Goal: Communication & Community: Answer question/provide support

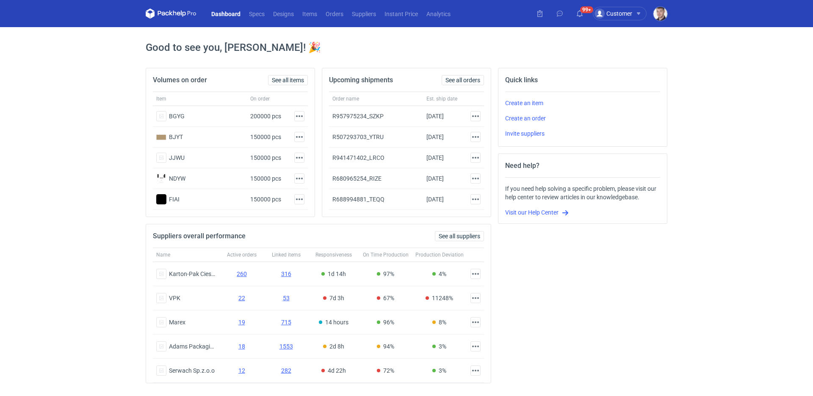
click at [337, 19] on nav "Dashboard Specs Designs Items Orders Suppliers Instant Price Analytics" at bounding box center [300, 13] width 309 height 27
click at [337, 17] on link "Orders" at bounding box center [334, 13] width 26 height 10
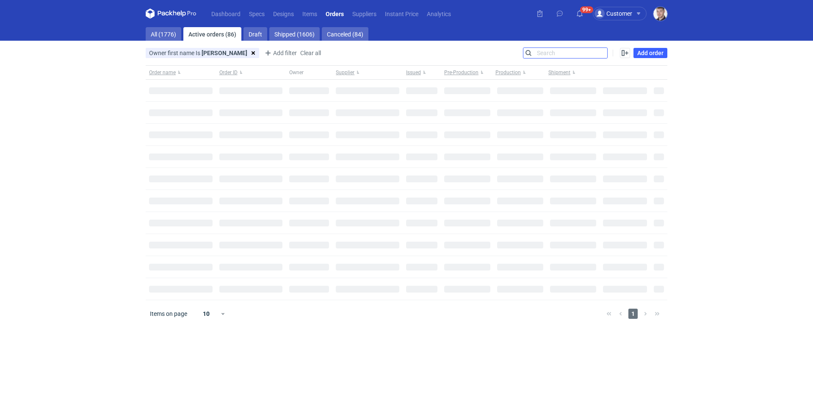
click at [604, 50] on input "Search" at bounding box center [566, 53] width 84 height 10
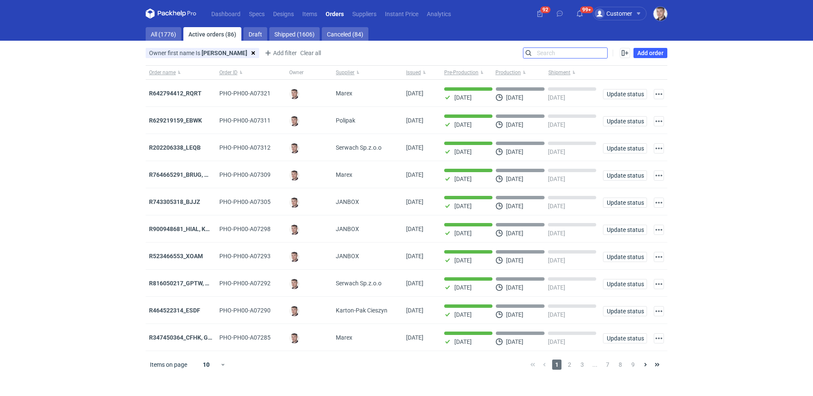
paste input "R767518850"
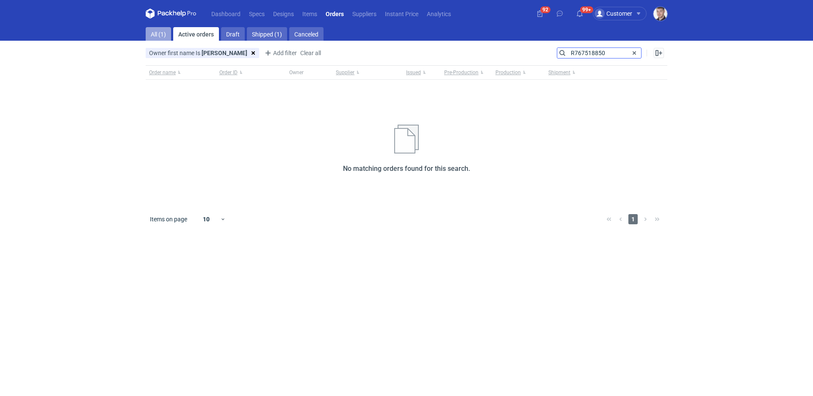
type input "R767518850"
click at [154, 32] on link "All (1)" at bounding box center [158, 34] width 25 height 14
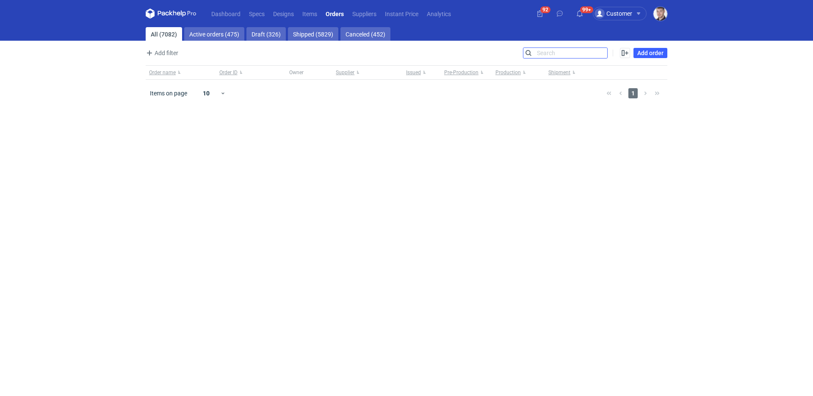
click at [569, 58] on input "Search" at bounding box center [566, 53] width 84 height 10
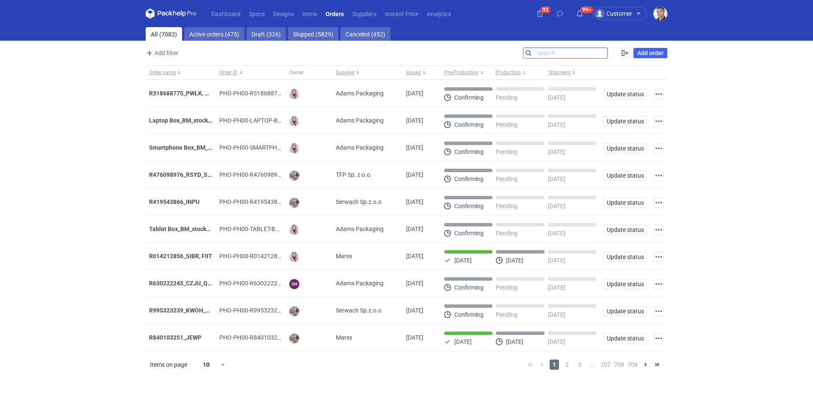
paste input "R767518850"
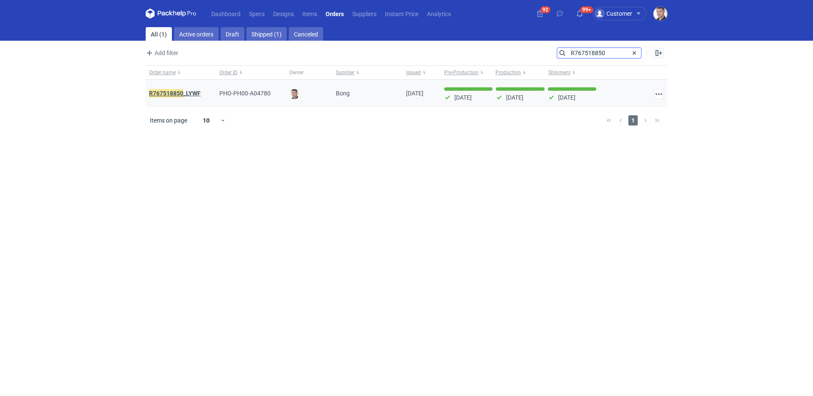
type input "R767518850"
click at [183, 93] on em "R767518850" at bounding box center [166, 93] width 34 height 9
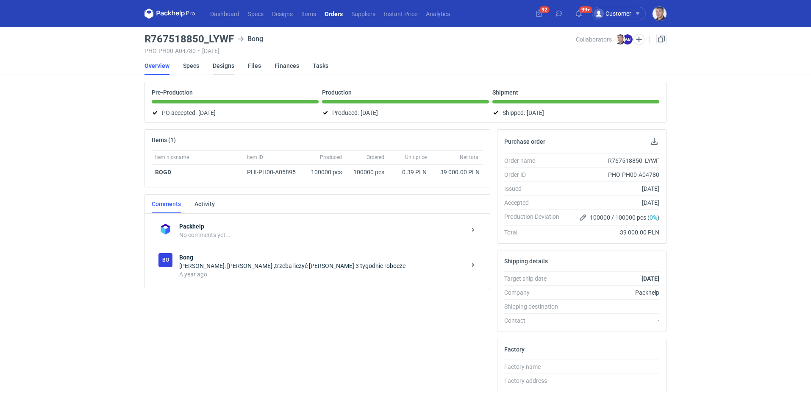
click at [221, 68] on link "Designs" at bounding box center [224, 65] width 22 height 19
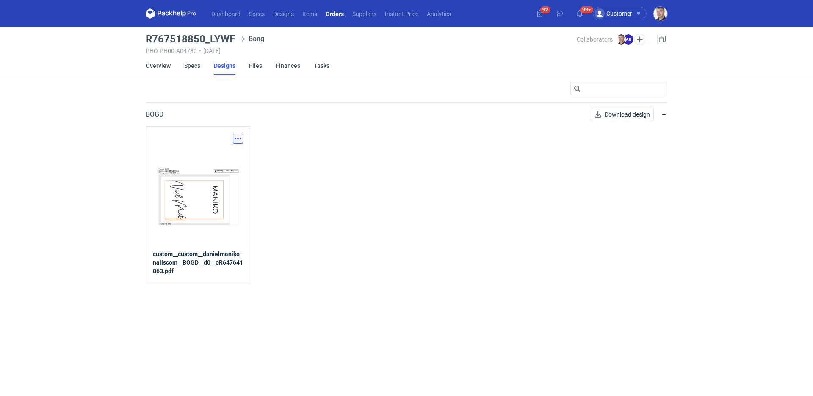
click at [240, 134] on button "button" at bounding box center [238, 138] width 10 height 10
click at [219, 155] on link "Download design part" at bounding box center [201, 157] width 78 height 14
click at [190, 69] on link "Specs" at bounding box center [192, 65] width 16 height 19
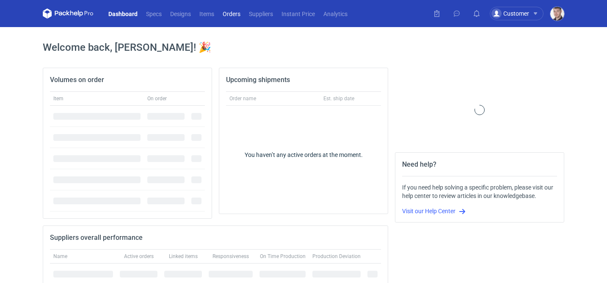
click at [234, 17] on link "Orders" at bounding box center [232, 13] width 26 height 10
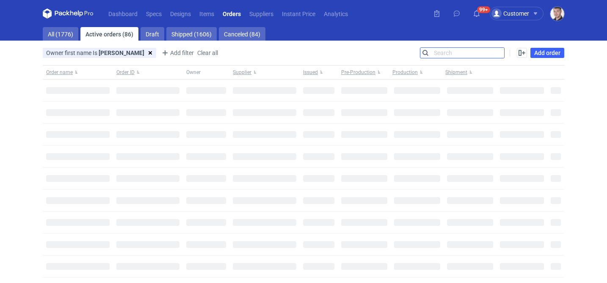
click at [496, 51] on input "Search" at bounding box center [463, 53] width 84 height 10
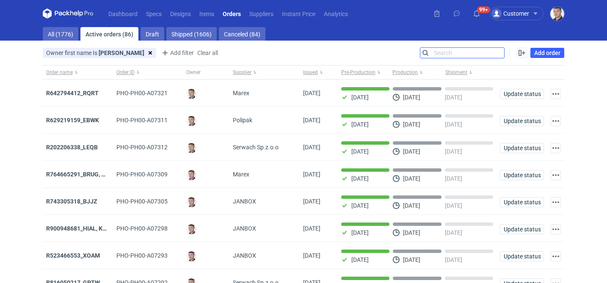
paste input "R566547746"
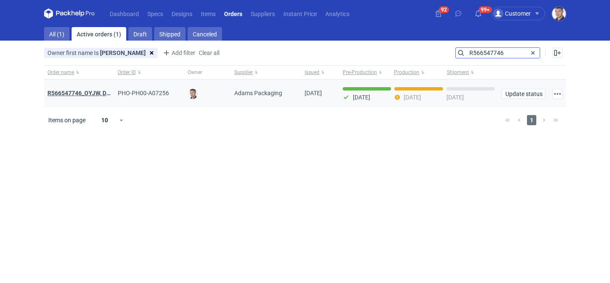
type input "R566547746"
click at [83, 92] on strong "R566547746_OYJW, DJBN, GRPP, KNRI, OYBW, UUIL" at bounding box center [147, 93] width 201 height 7
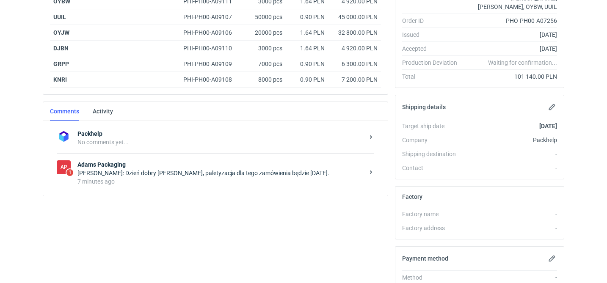
click at [204, 175] on div "Anita Dolczewska: Dzień dobry Panie Macieju, paletyzacja dla tego zamówienia bę…" at bounding box center [221, 173] width 287 height 8
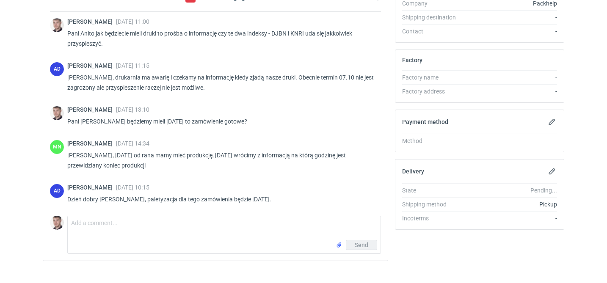
scroll to position [319, 0]
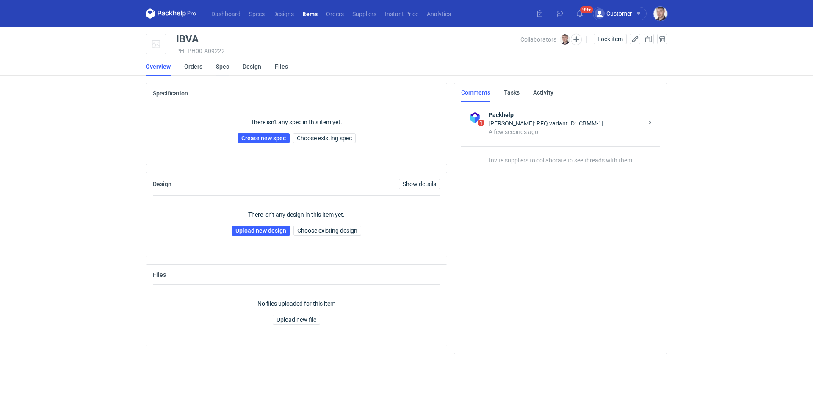
click at [219, 67] on link "Spec" at bounding box center [222, 66] width 13 height 19
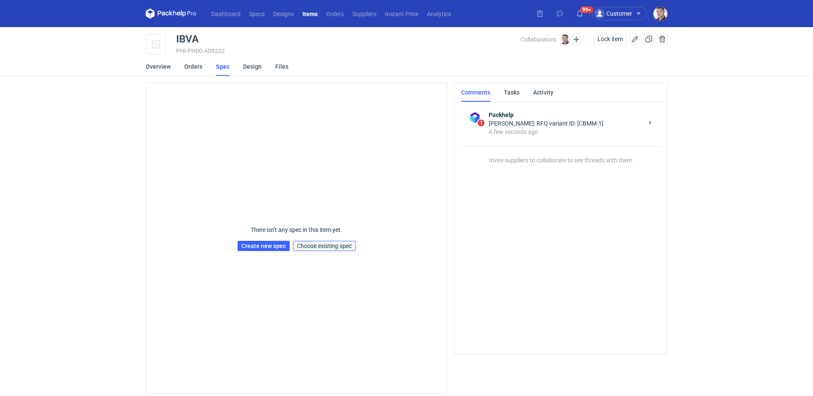
click at [337, 243] on span "Choose existing spec" at bounding box center [324, 246] width 55 height 6
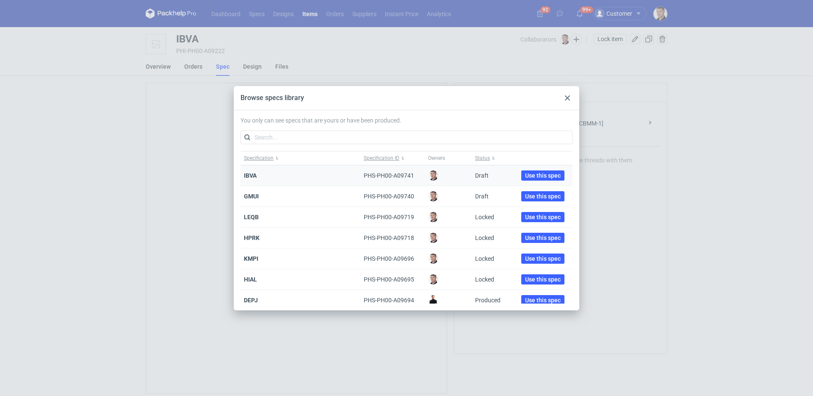
click at [541, 169] on div "Use this spec" at bounding box center [542, 175] width 59 height 21
click at [541, 172] on span "Use this spec" at bounding box center [543, 175] width 36 height 6
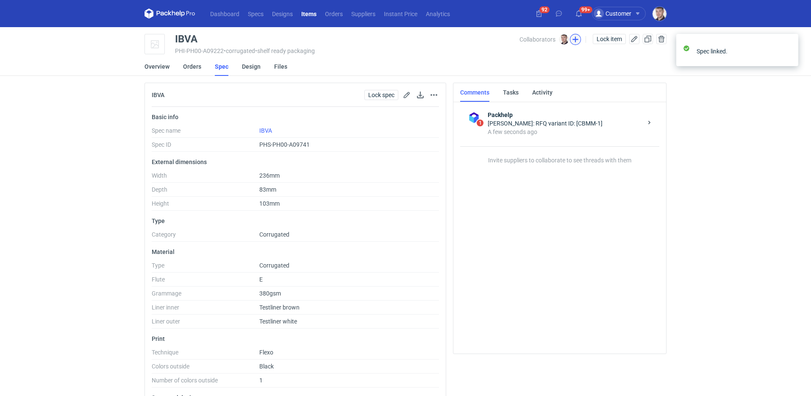
click at [578, 39] on button "button" at bounding box center [575, 39] width 11 height 11
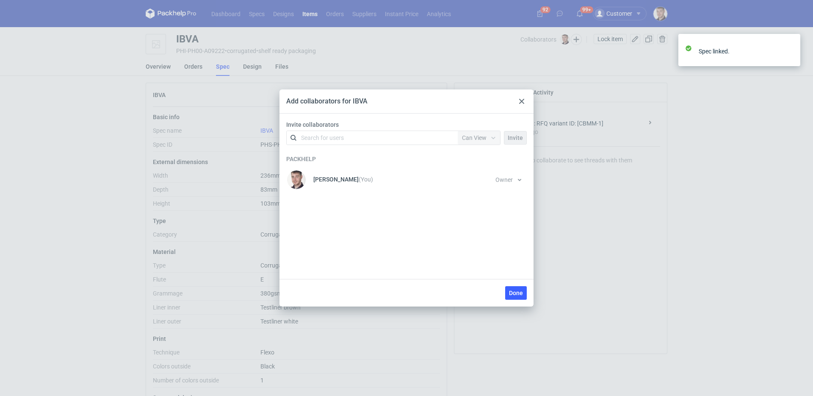
drag, startPoint x: 339, startPoint y: 125, endPoint x: 336, endPoint y: 133, distance: 9.3
click at [339, 125] on label "Invite collaborators" at bounding box center [408, 124] width 244 height 8
click at [337, 136] on div "Search for users" at bounding box center [322, 137] width 43 height 8
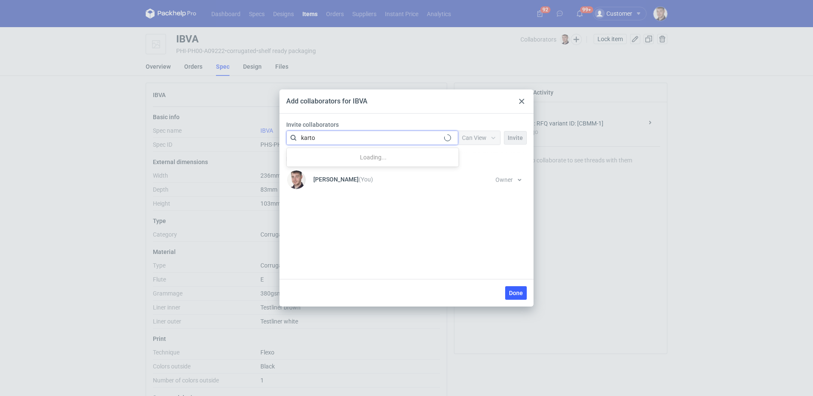
type input "karton"
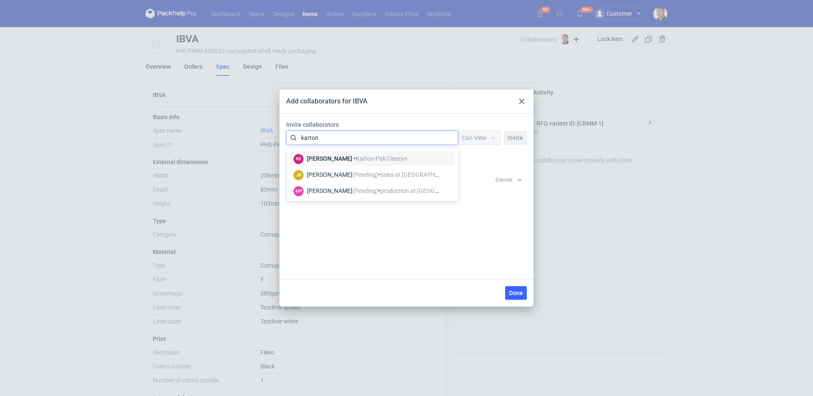
click at [356, 156] on span "Karton-Pak Cieszyn" at bounding box center [382, 158] width 52 height 7
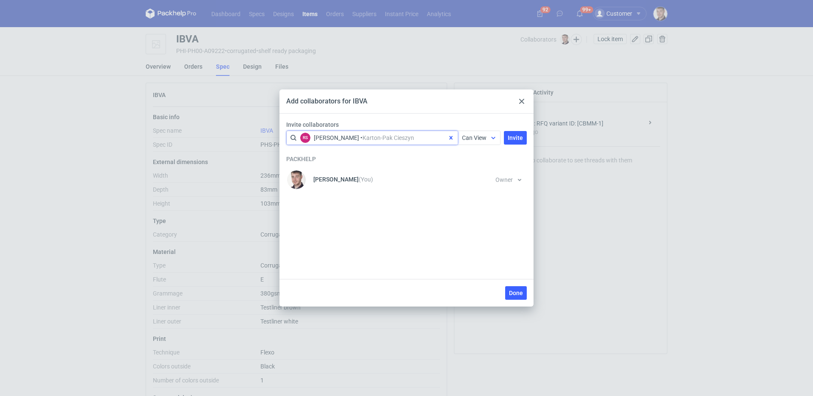
click at [482, 139] on span "Can View" at bounding box center [474, 137] width 25 height 7
click at [482, 170] on span "Can Edit" at bounding box center [477, 170] width 22 height 8
click at [511, 137] on span "Invite" at bounding box center [515, 138] width 15 height 6
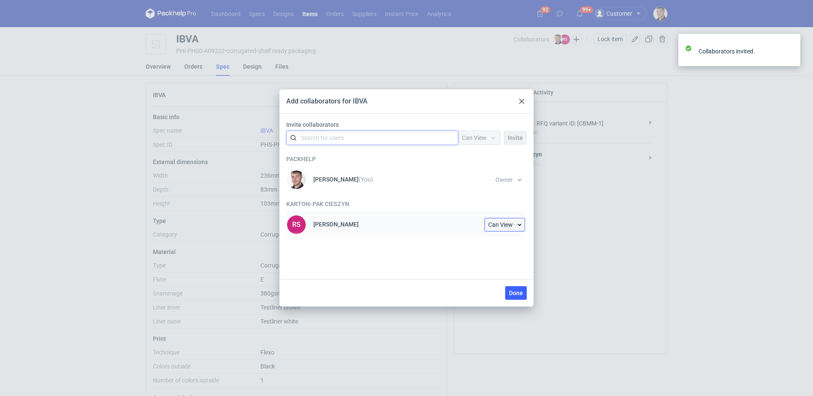
click at [513, 227] on span "Can View" at bounding box center [500, 225] width 25 height 6
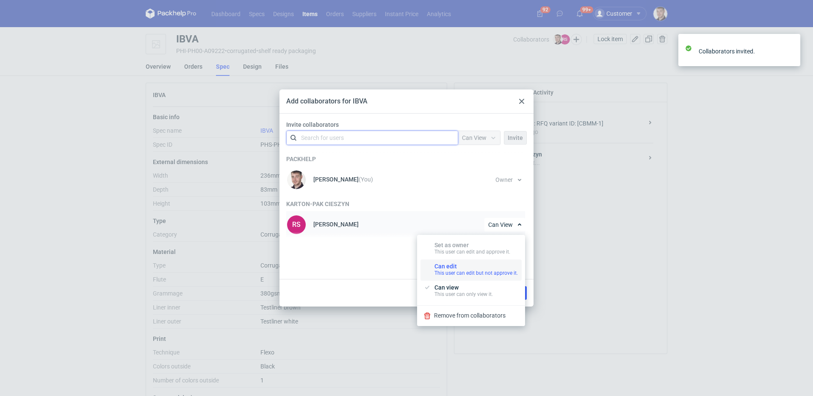
click at [477, 270] on div "This user can edit but not approve it." at bounding box center [476, 272] width 83 height 7
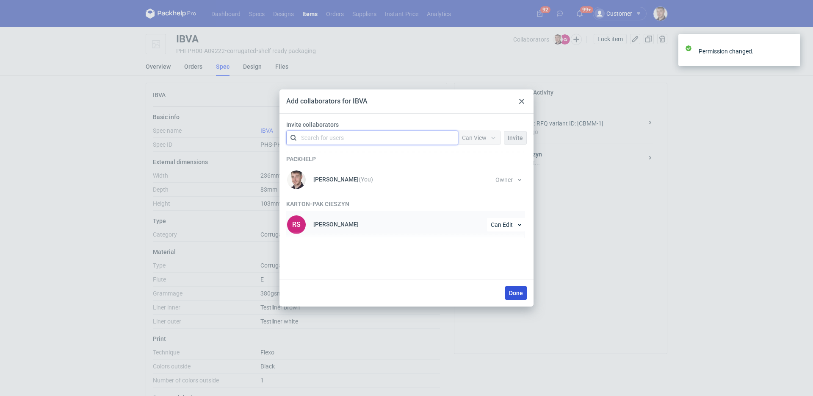
click at [521, 294] on span "Done" at bounding box center [516, 293] width 14 height 6
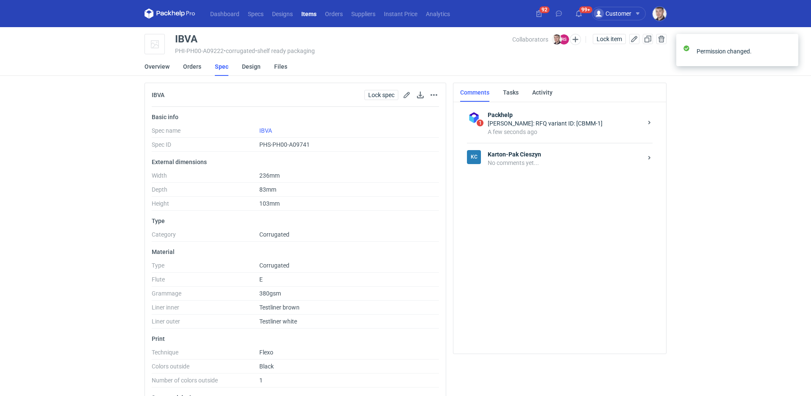
click at [541, 166] on div "No comments yet..." at bounding box center [565, 162] width 155 height 8
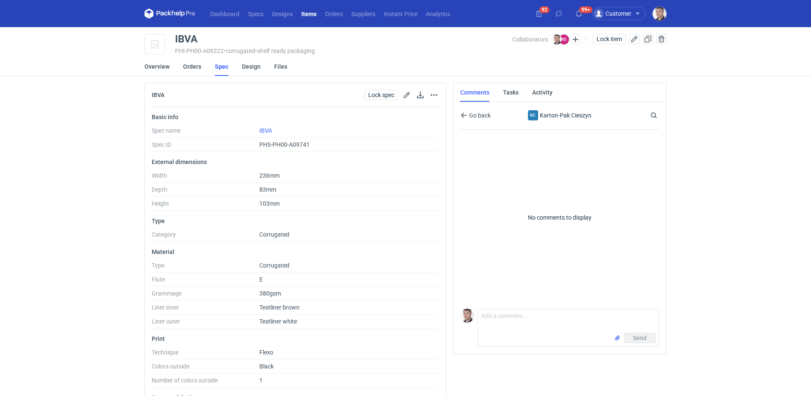
click at [546, 300] on p "No comments to display" at bounding box center [559, 217] width 199 height 175
click at [541, 311] on textarea "Comment message" at bounding box center [568, 321] width 181 height 24
paste textarea "CBMM - 1"
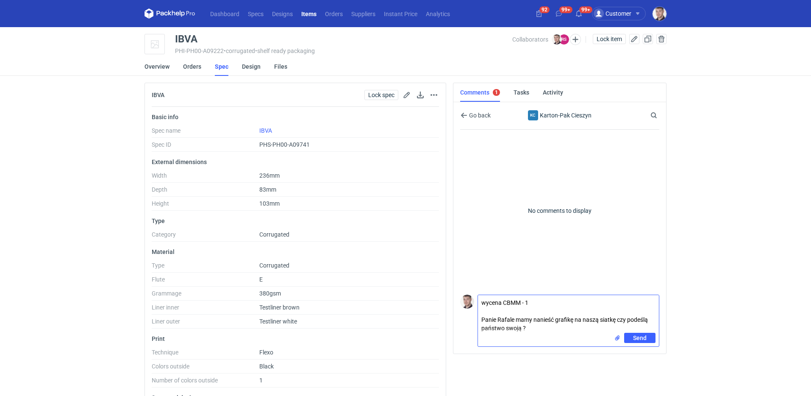
type textarea "wycena CBMM - 1 Panie Rafale mamy nanieść grafikę na naszą siatkę czy podeślą p…"
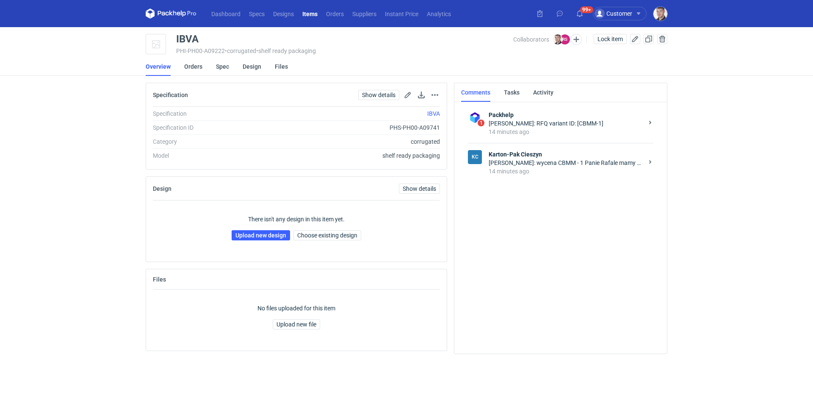
click at [563, 165] on div "[PERSON_NAME]: wycena CBMM - 1 Panie Rafale mamy nanieść grafikę na naszą siatk…" at bounding box center [566, 162] width 155 height 8
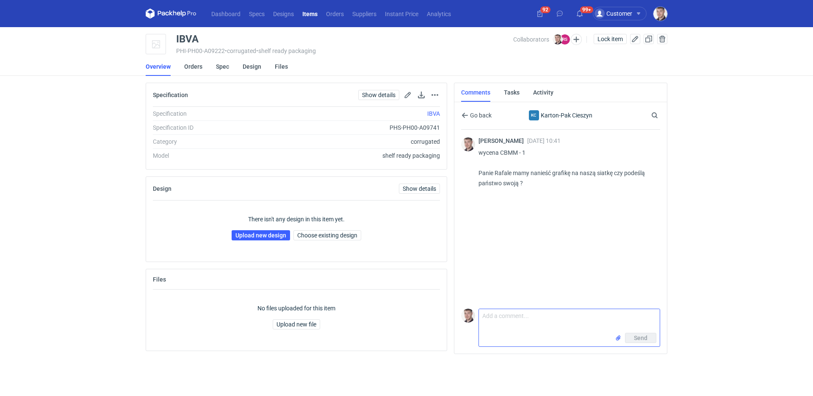
click at [534, 323] on textarea "Comment message" at bounding box center [569, 321] width 181 height 24
type textarea "n"
click at [665, 39] on button "button" at bounding box center [662, 39] width 10 height 10
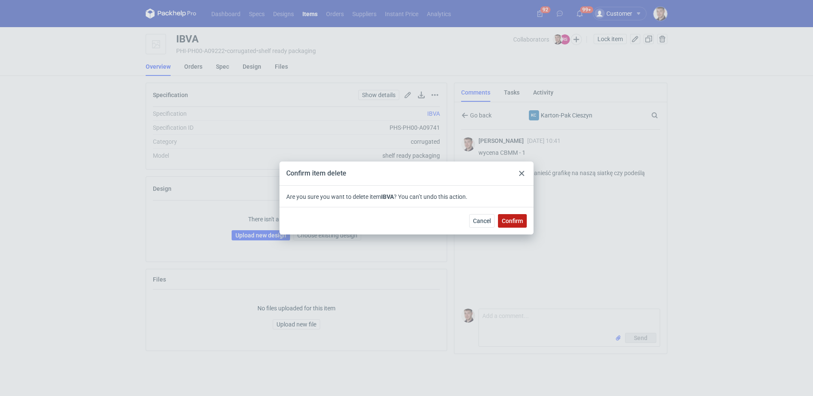
click at [515, 218] on span "Confirm" at bounding box center [512, 221] width 21 height 6
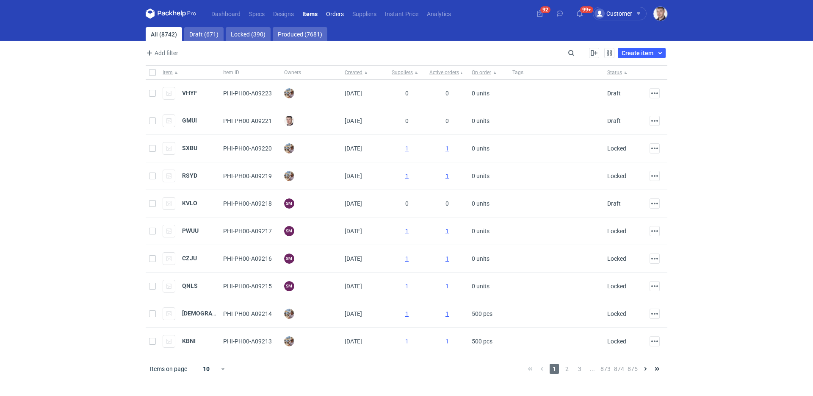
click at [337, 15] on link "Orders" at bounding box center [335, 13] width 26 height 10
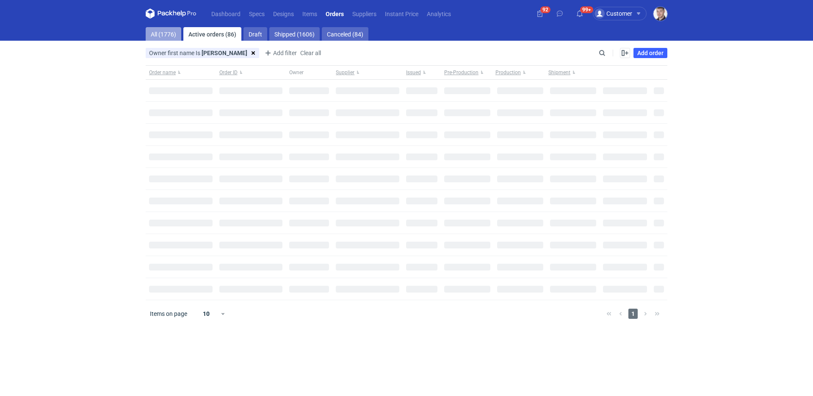
click at [165, 34] on link "All (1776)" at bounding box center [164, 34] width 36 height 14
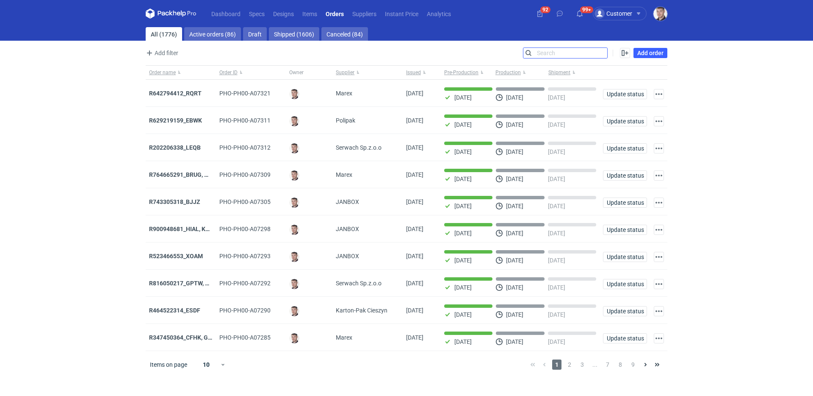
click at [602, 53] on input "Search" at bounding box center [566, 53] width 84 height 10
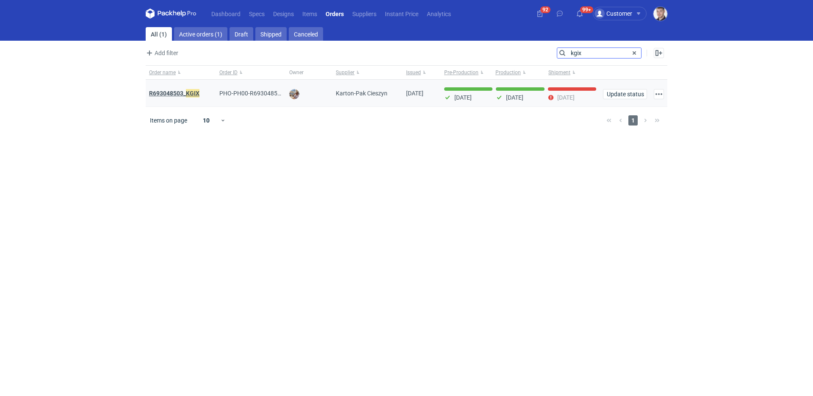
type input "kgix"
click at [169, 95] on strong "R693048503_ KGIX" at bounding box center [174, 93] width 50 height 9
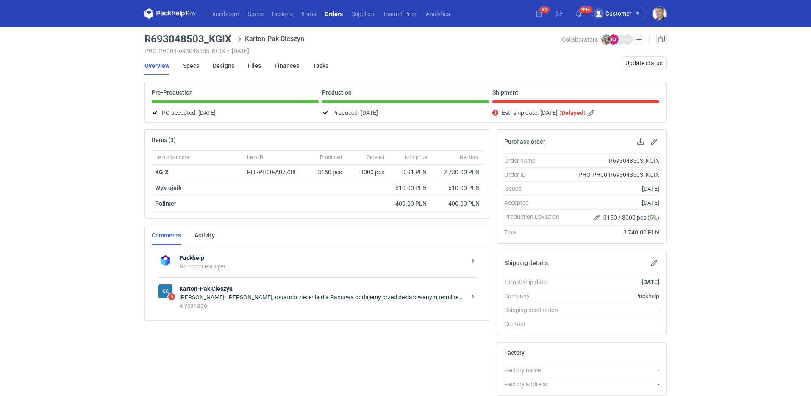
click at [288, 297] on div "Rafał Stani: Panie Michale, ostatnio zlecenia dla Państwa oddajemy przed deklar…" at bounding box center [322, 297] width 287 height 8
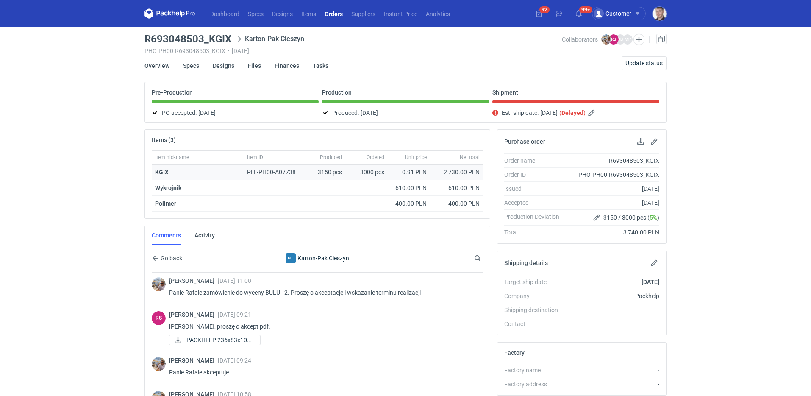
click at [159, 172] on strong "KGIX" at bounding box center [162, 172] width 14 height 7
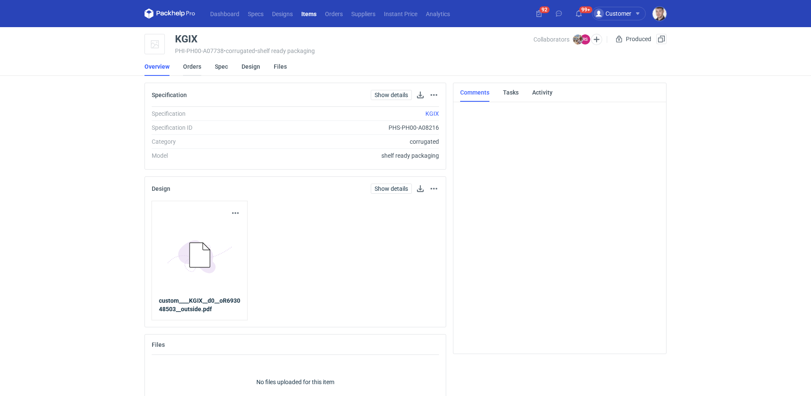
click at [192, 69] on link "Orders" at bounding box center [192, 66] width 18 height 19
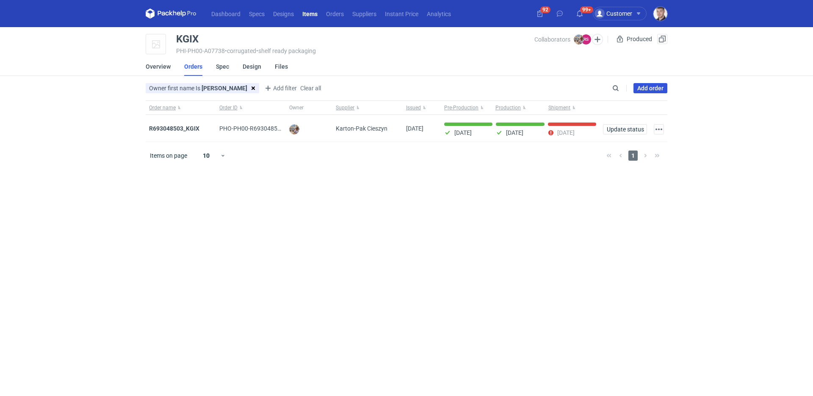
click at [663, 86] on link "Add order" at bounding box center [651, 88] width 34 height 10
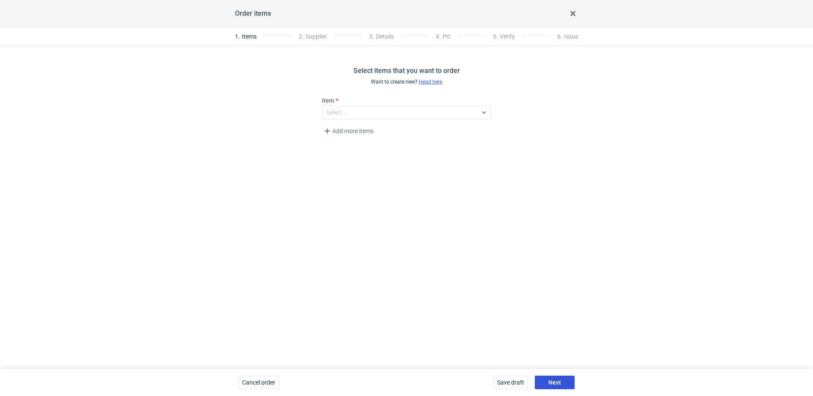
click at [556, 376] on button "Next" at bounding box center [555, 382] width 40 height 14
click at [560, 380] on span "Next" at bounding box center [555, 382] width 13 height 6
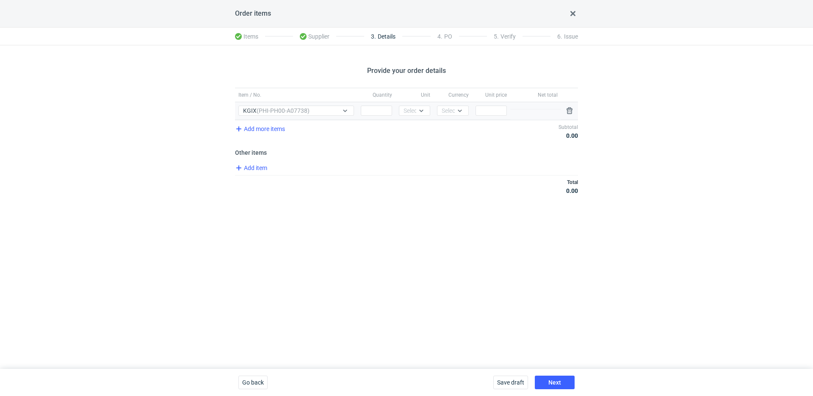
click at [360, 110] on div "Quantity" at bounding box center [376, 110] width 38 height 17
click at [369, 112] on input "Quantity" at bounding box center [376, 110] width 31 height 10
type input "3000"
drag, startPoint x: 422, startPoint y: 108, endPoint x: 418, endPoint y: 122, distance: 14.4
click at [422, 108] on icon at bounding box center [421, 110] width 7 height 7
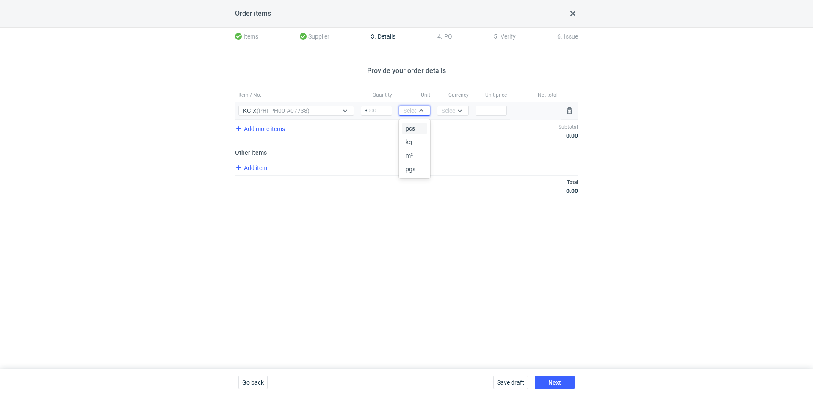
click at [418, 126] on div "pcs" at bounding box center [415, 128] width 18 height 8
click at [447, 116] on div "Currency Select..." at bounding box center [453, 110] width 38 height 17
click at [455, 106] on div at bounding box center [462, 110] width 14 height 9
click at [457, 124] on div "PLN" at bounding box center [453, 128] width 25 height 12
click at [490, 115] on input "Price" at bounding box center [491, 110] width 31 height 10
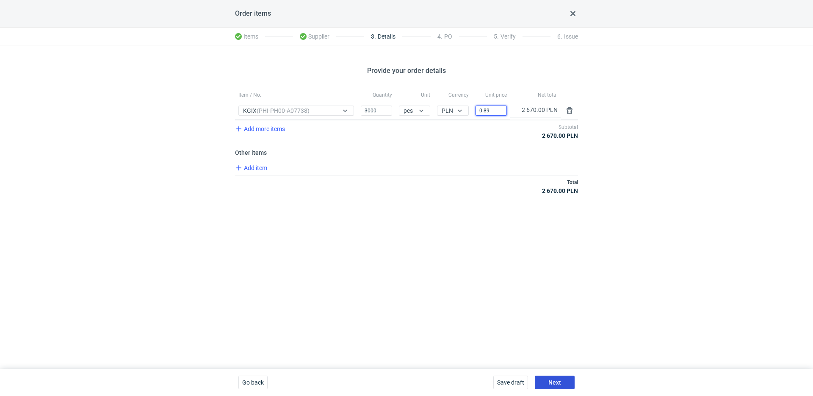
type input "0.89"
click at [549, 381] on span "Next" at bounding box center [555, 382] width 13 height 6
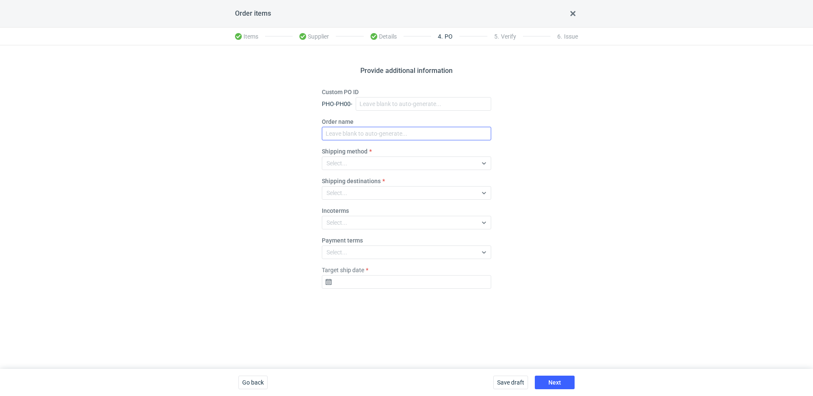
drag, startPoint x: 365, startPoint y: 124, endPoint x: 364, endPoint y: 132, distance: 7.7
click at [364, 132] on fieldset "Custom PO ID PHO-PH00- Order name Shipping method Select... Shipping destinatio…" at bounding box center [406, 192] width 169 height 208
click at [364, 132] on input "Order name" at bounding box center [406, 134] width 169 height 14
paste input "R761515358"
type input "R761515358_IBVA"
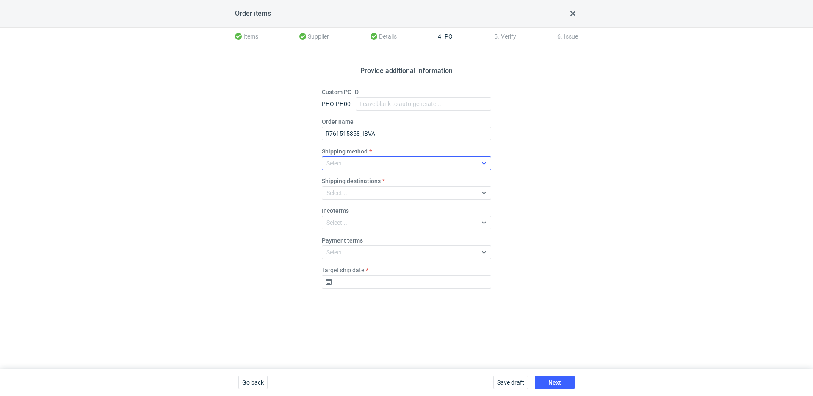
click at [377, 166] on div "Select..." at bounding box center [399, 163] width 155 height 12
click at [364, 235] on div "Pickup" at bounding box center [407, 237] width 156 height 8
click at [365, 289] on fieldset "Custom PO ID PHO-PH00- Order name R761515358_IBVA Shipping method option Pickup…" at bounding box center [406, 192] width 169 height 208
click at [366, 285] on input "Target ship date" at bounding box center [406, 282] width 169 height 14
drag, startPoint x: 432, startPoint y: 237, endPoint x: 449, endPoint y: 260, distance: 28.5
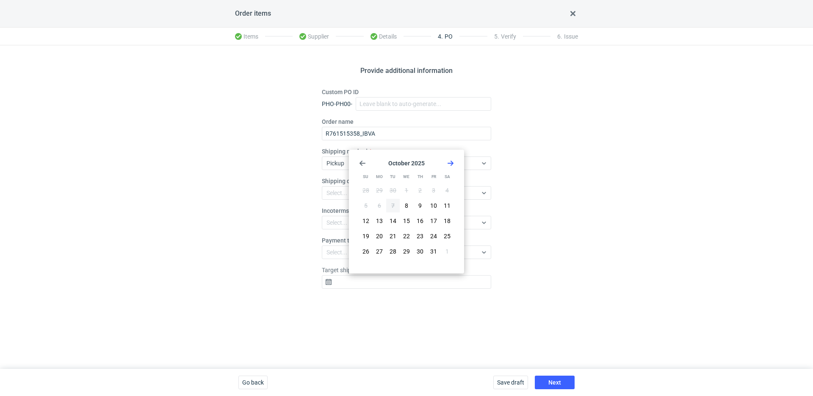
click at [432, 237] on span "24" at bounding box center [433, 236] width 7 height 8
type input "2025-10-24"
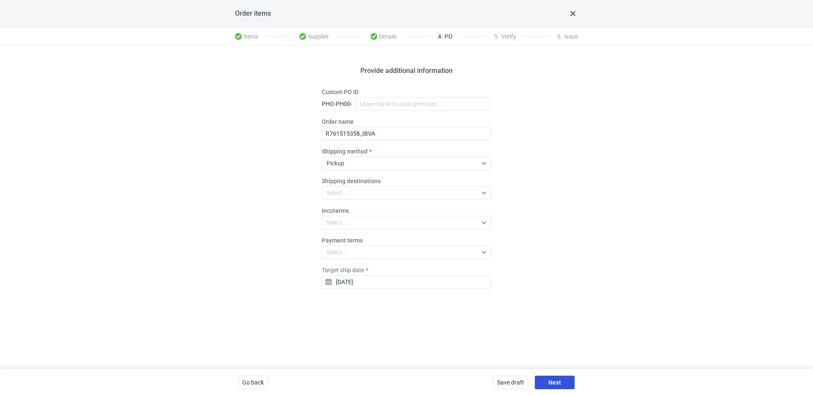
click at [559, 384] on span "Next" at bounding box center [555, 382] width 13 height 6
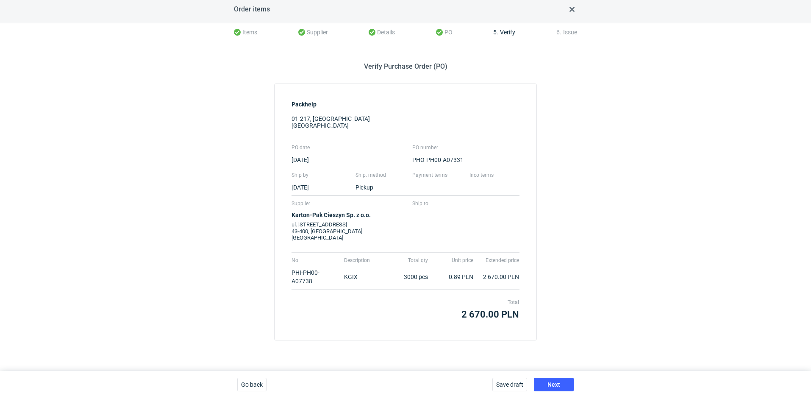
scroll to position [7, 0]
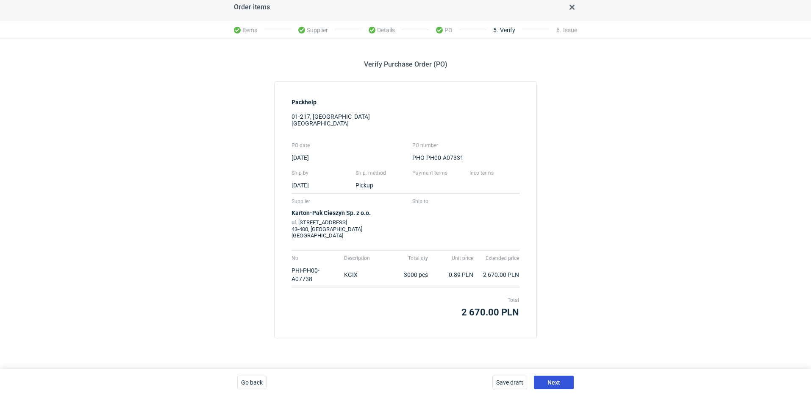
click at [560, 387] on button "Next" at bounding box center [554, 382] width 40 height 14
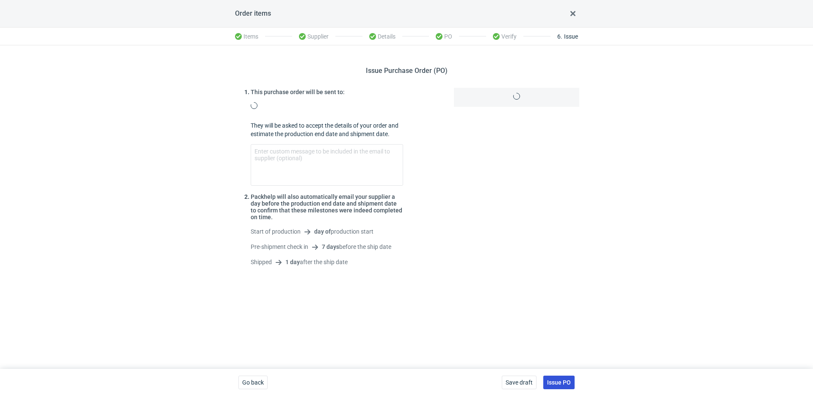
click at [565, 385] on span "Issue PO" at bounding box center [559, 382] width 24 height 6
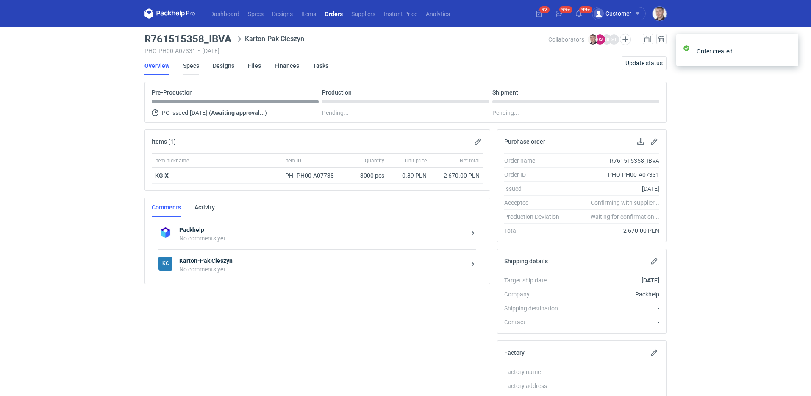
click at [190, 68] on link "Specs" at bounding box center [191, 65] width 16 height 19
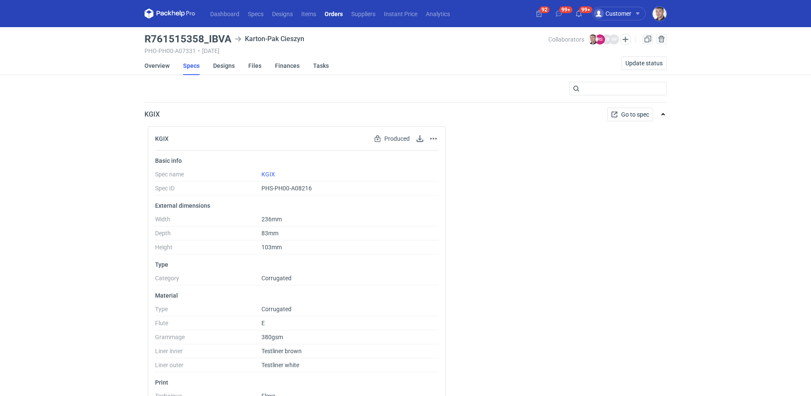
click at [211, 67] on li "Specs" at bounding box center [198, 65] width 30 height 19
click at [214, 67] on link "Designs" at bounding box center [224, 65] width 22 height 19
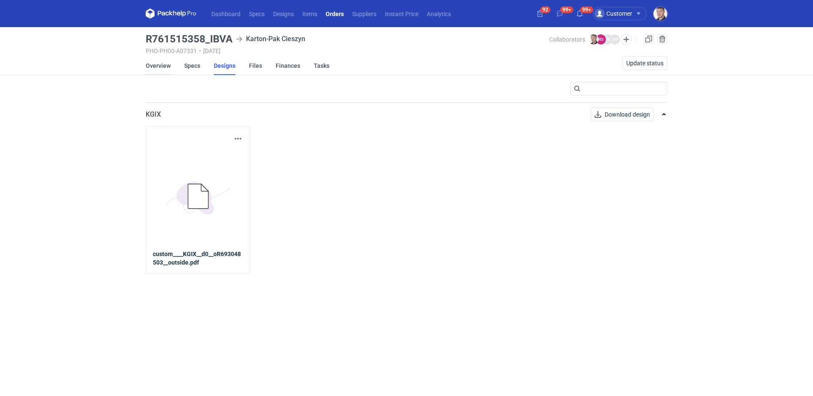
click at [165, 69] on link "Overview" at bounding box center [158, 65] width 25 height 19
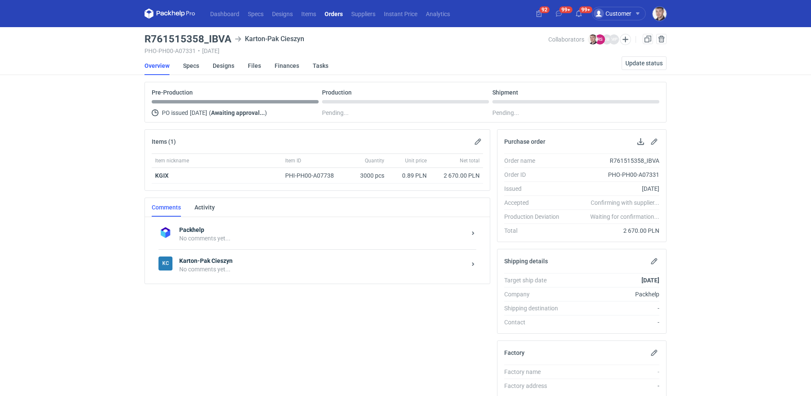
scroll to position [65, 0]
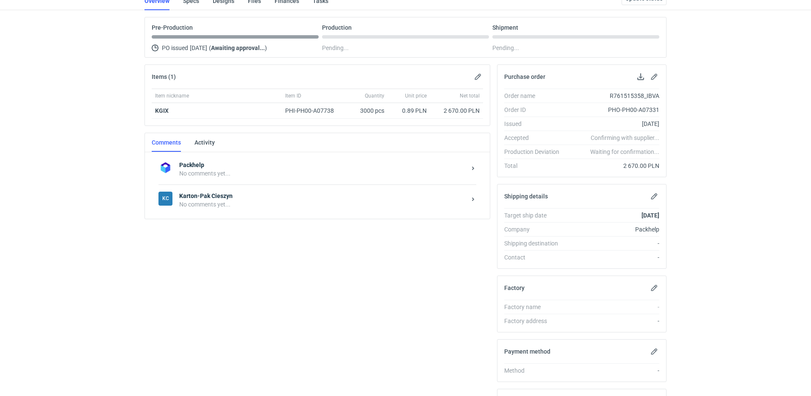
click at [234, 200] on div "No comments yet..." at bounding box center [322, 204] width 287 height 8
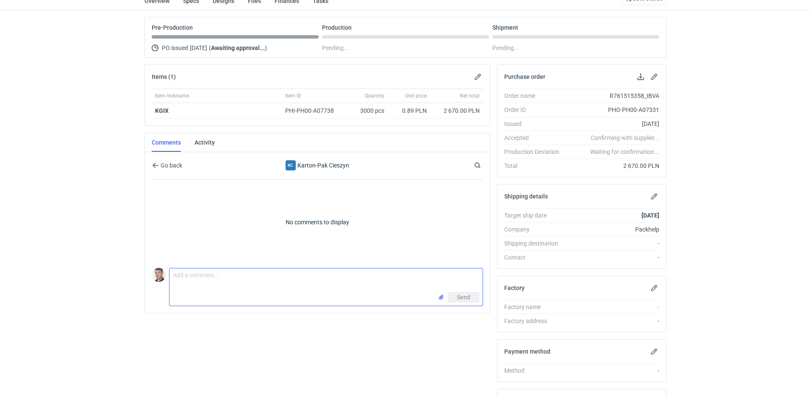
click at [242, 283] on textarea "Comment message" at bounding box center [325, 280] width 313 height 24
paste textarea "CBMM - 1"
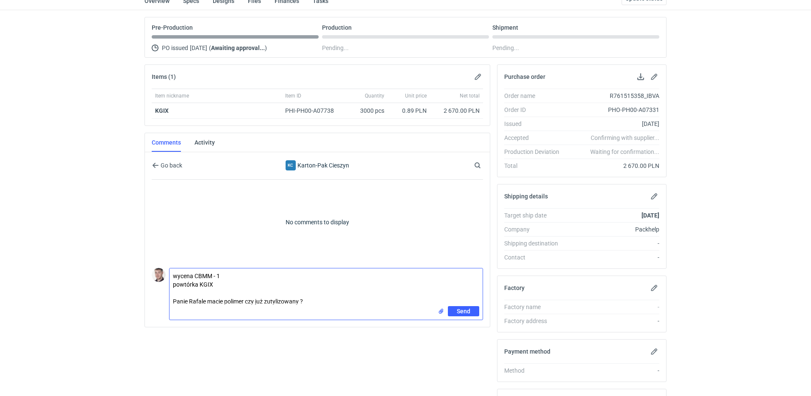
type textarea "wycena CBMM - 1 powtórka KGIX Panie Rafale macie polimer czy już zutylizowany ?"
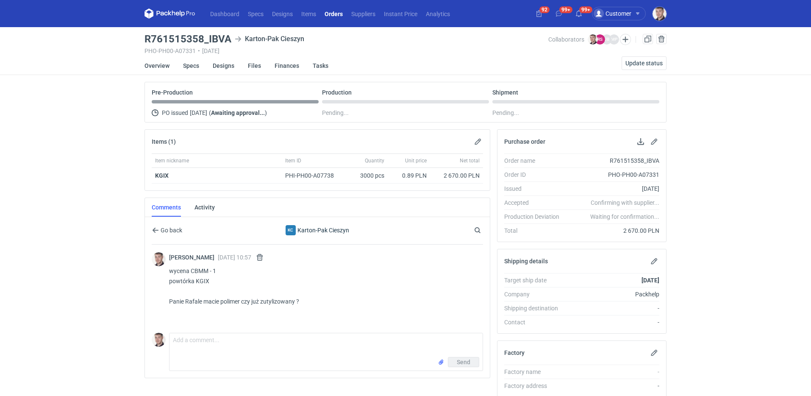
click at [337, 19] on nav "Dashboard Specs Designs Items Orders Suppliers Instant Price Analytics" at bounding box center [299, 13] width 310 height 27
click at [336, 18] on link "Orders" at bounding box center [333, 13] width 27 height 10
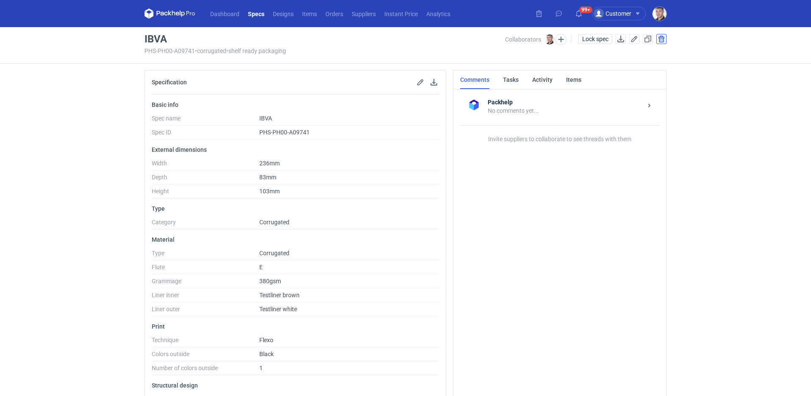
click at [662, 42] on button "button" at bounding box center [661, 39] width 10 height 10
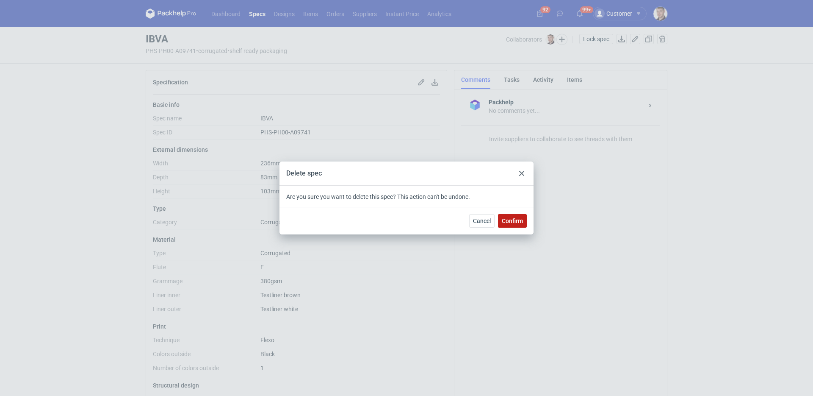
click at [508, 222] on span "Confirm" at bounding box center [512, 221] width 21 height 6
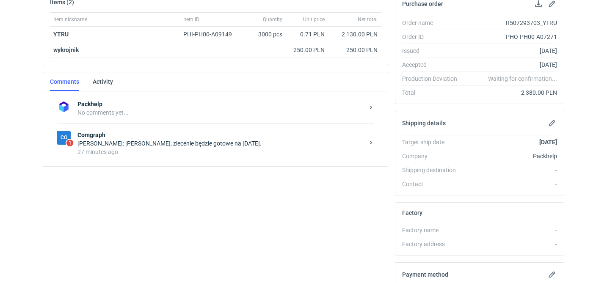
click at [219, 147] on div "[PERSON_NAME]: [PERSON_NAME], zlecenie będzie gotowe na [DATE]." at bounding box center [221, 143] width 287 height 8
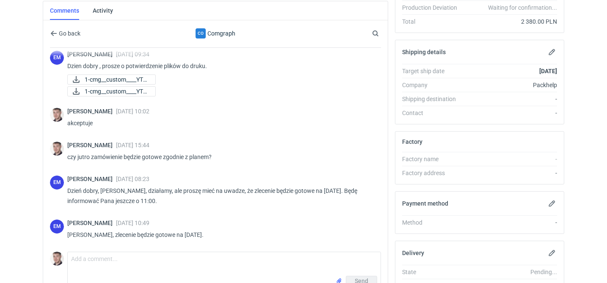
scroll to position [271, 0]
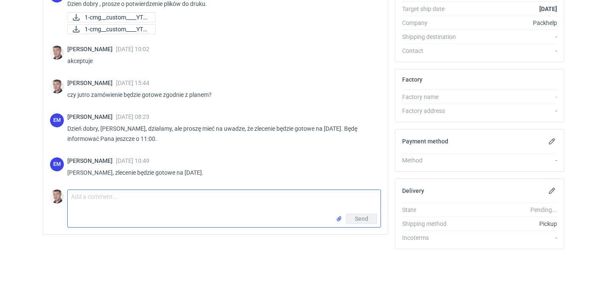
click at [120, 196] on textarea "Comment message" at bounding box center [224, 202] width 313 height 24
type textarea "jasne, dziękuję za informacje"
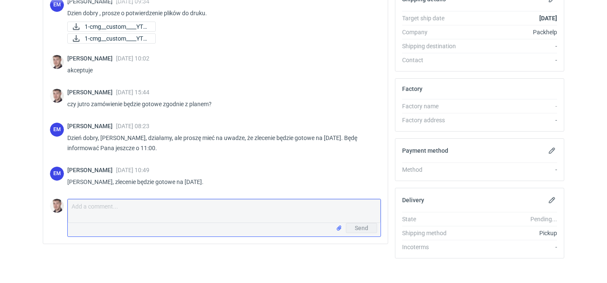
scroll to position [86, 0]
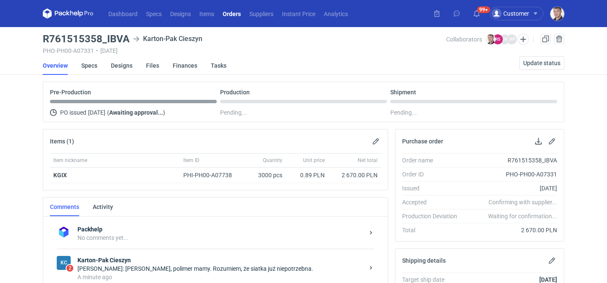
scroll to position [77, 0]
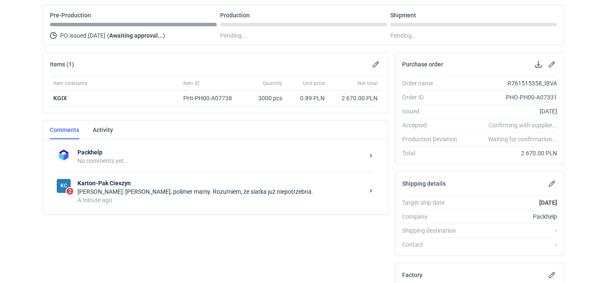
click at [207, 195] on div "[PERSON_NAME]: [PERSON_NAME], polimer mamy. Rozumiem, że siatka już niepotrzebn…" at bounding box center [221, 192] width 287 height 8
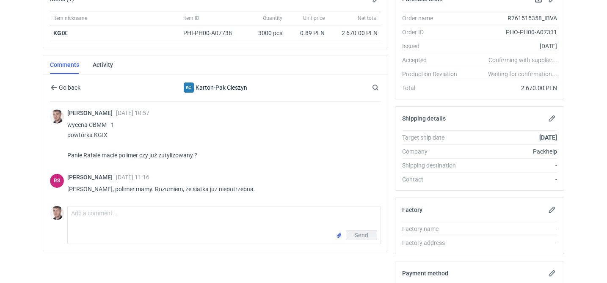
scroll to position [143, 0]
click at [175, 216] on textarea "Comment message" at bounding box center [224, 218] width 313 height 24
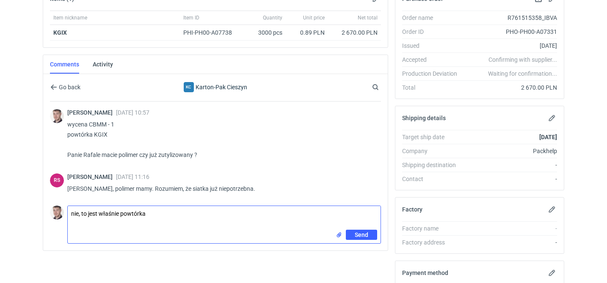
type textarea "nie, to jest właśnie powtórka"
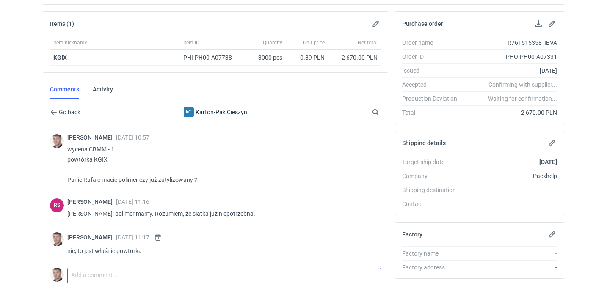
scroll to position [6, 0]
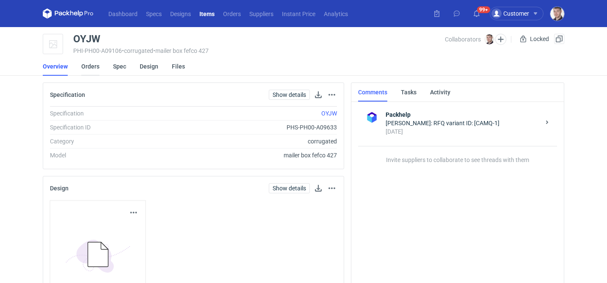
click at [96, 69] on link "Orders" at bounding box center [90, 66] width 18 height 19
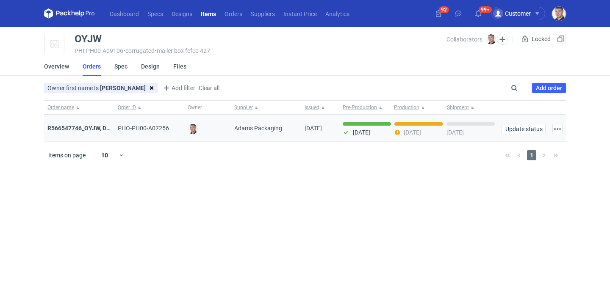
click at [91, 130] on strong "R566547746_OYJW, DJBN, [PERSON_NAME], [PERSON_NAME], OYBW, UUIL" at bounding box center [147, 128] width 201 height 7
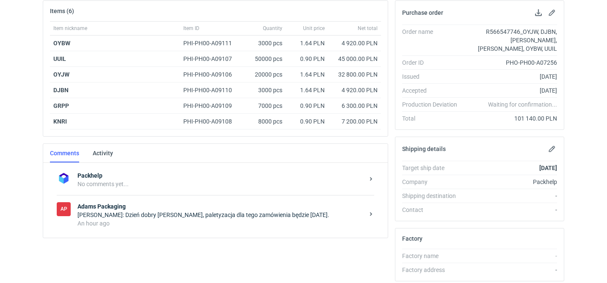
scroll to position [172, 0]
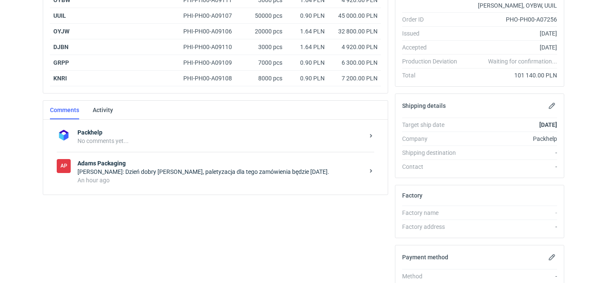
click at [223, 171] on div "[PERSON_NAME]: Dzień dobry [PERSON_NAME], paletyzacja dla tego zamówienia będzi…" at bounding box center [221, 172] width 287 height 8
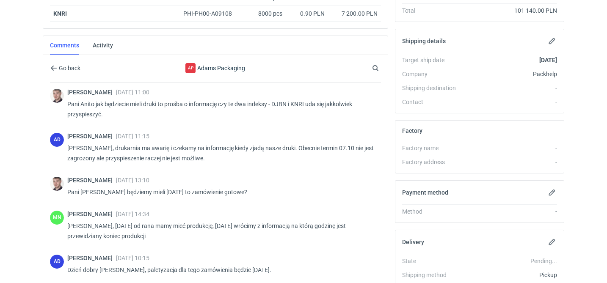
scroll to position [316, 0]
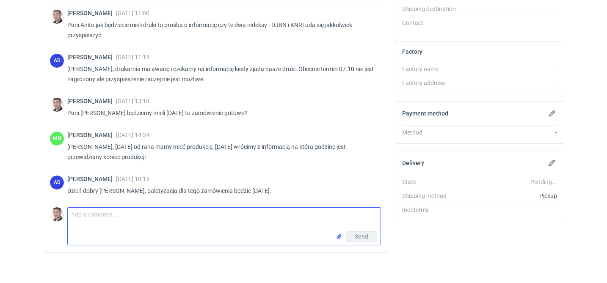
click at [186, 222] on textarea "Comment message" at bounding box center [224, 220] width 313 height 24
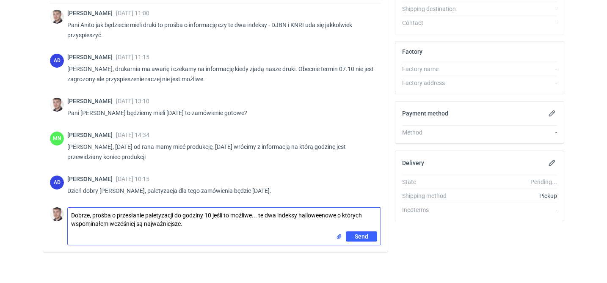
type textarea "Dobrze, prośba o przesłanie paletyzacji do godziny 10 jeśli to możliwe... te dw…"
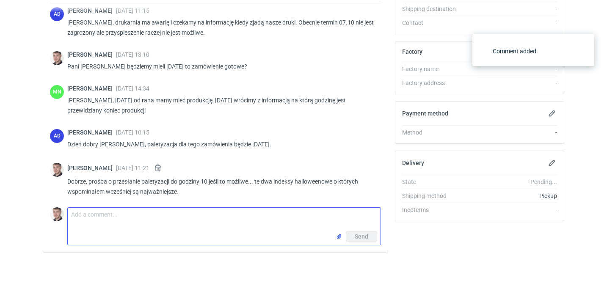
scroll to position [743, 0]
